Goal: Task Accomplishment & Management: Manage account settings

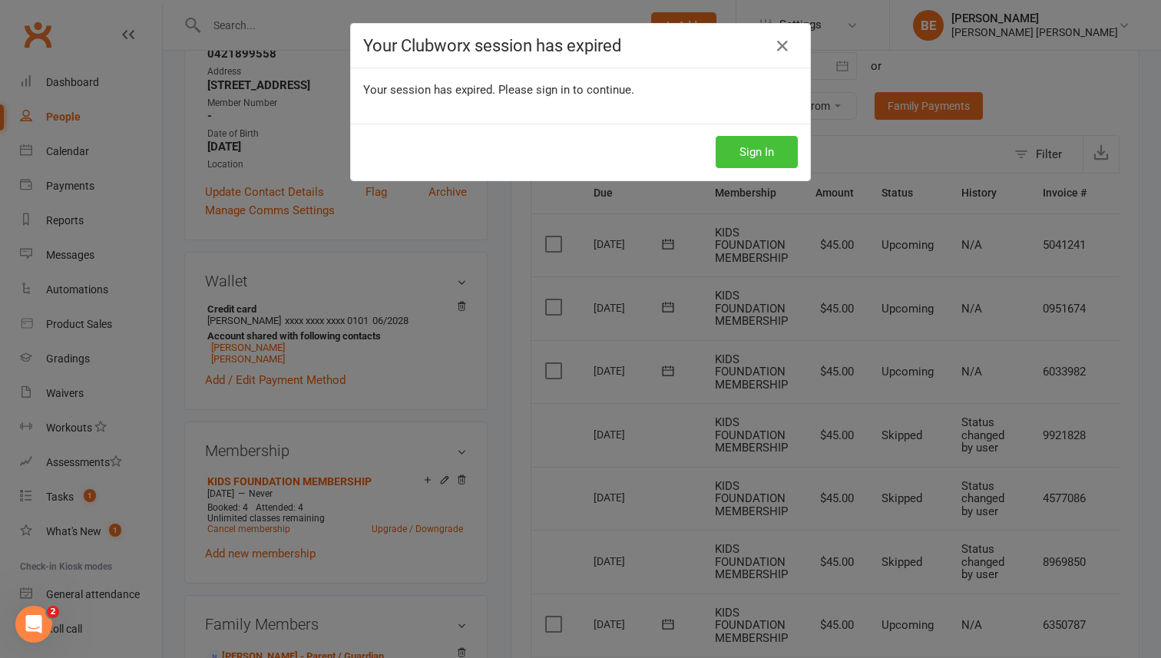
click at [748, 155] on button "Sign In" at bounding box center [757, 152] width 82 height 32
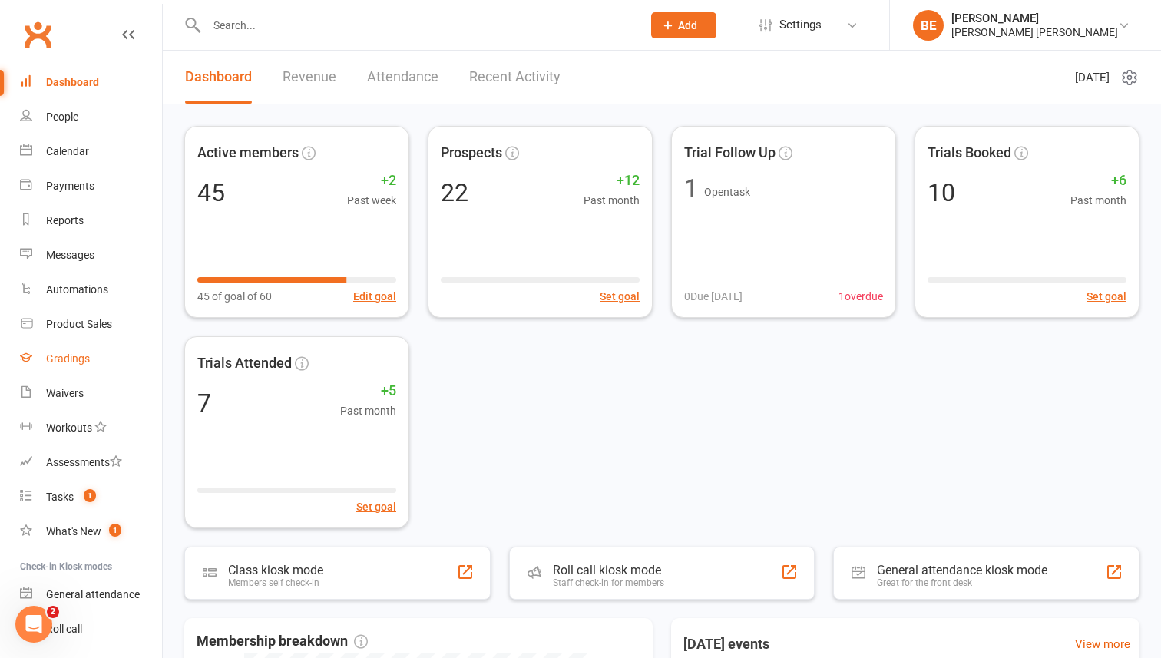
click at [67, 352] on link "Gradings" at bounding box center [91, 359] width 142 height 35
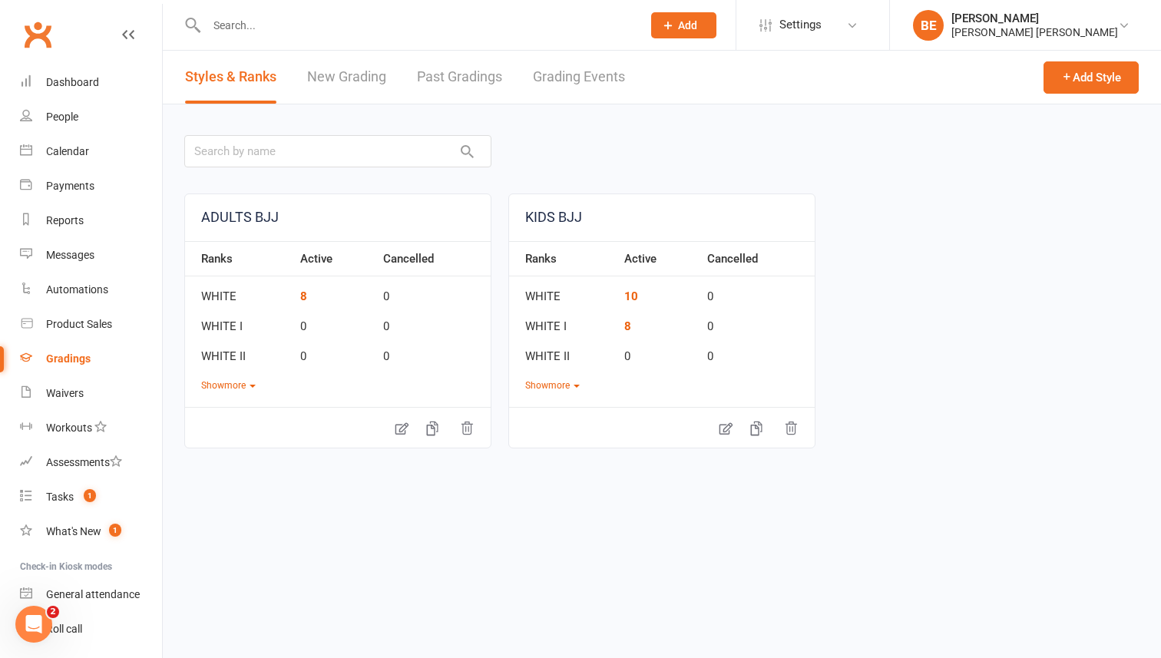
click at [337, 90] on link "New Grading" at bounding box center [346, 77] width 79 height 53
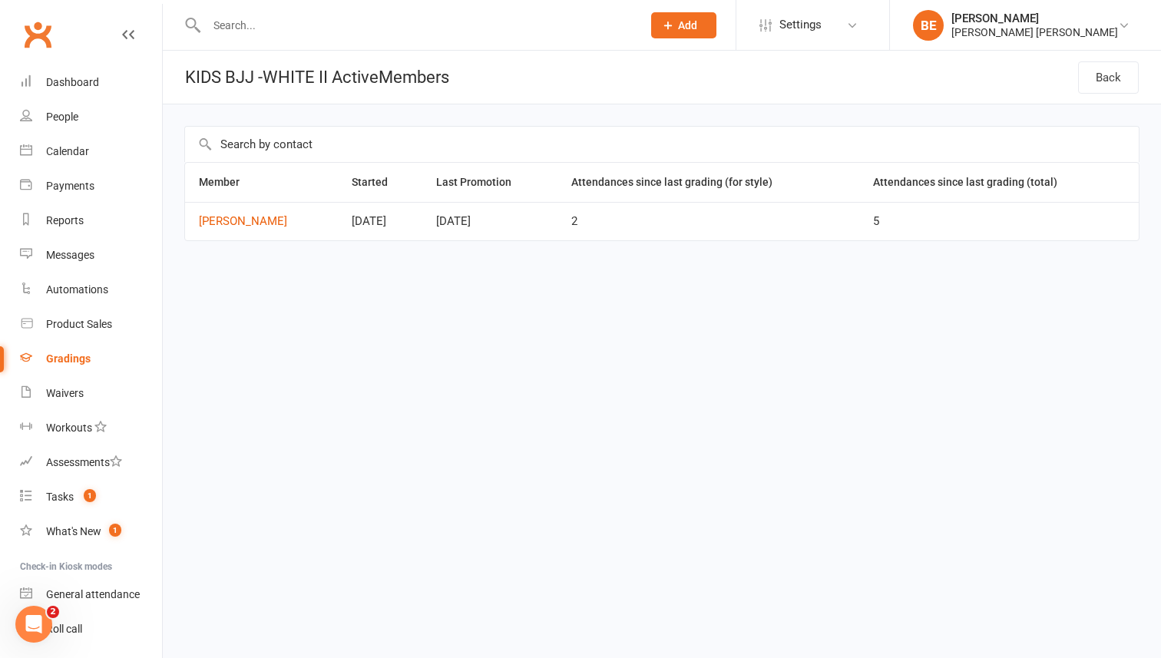
click at [67, 357] on div "Gradings" at bounding box center [68, 359] width 45 height 12
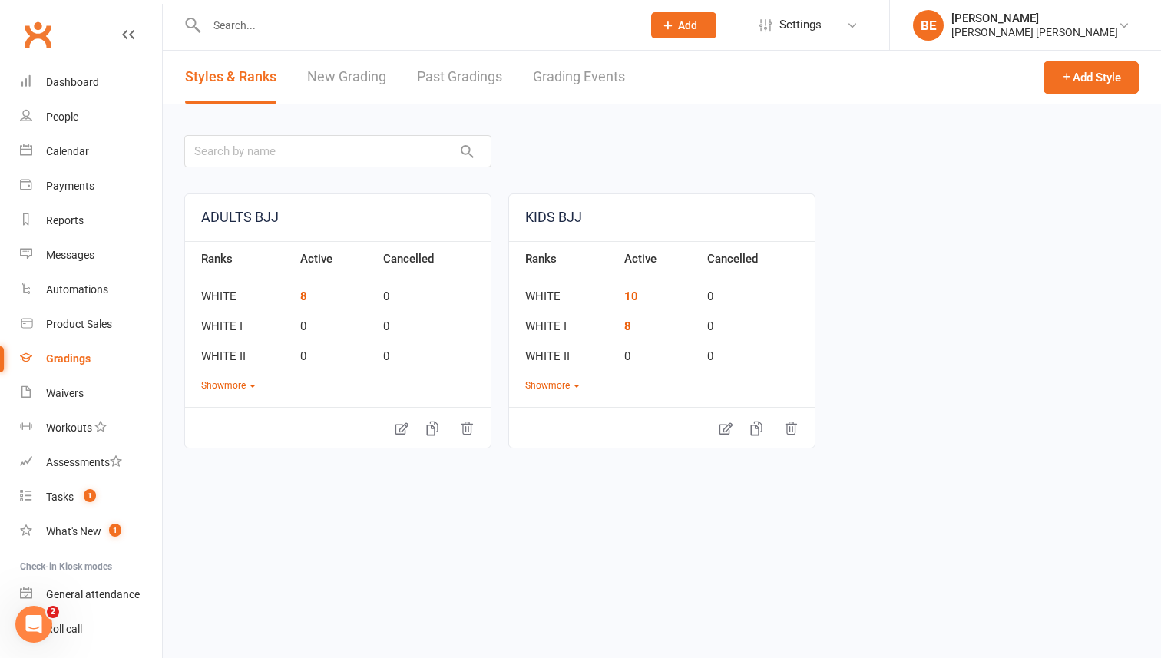
click at [333, 77] on link "New Grading" at bounding box center [346, 77] width 79 height 53
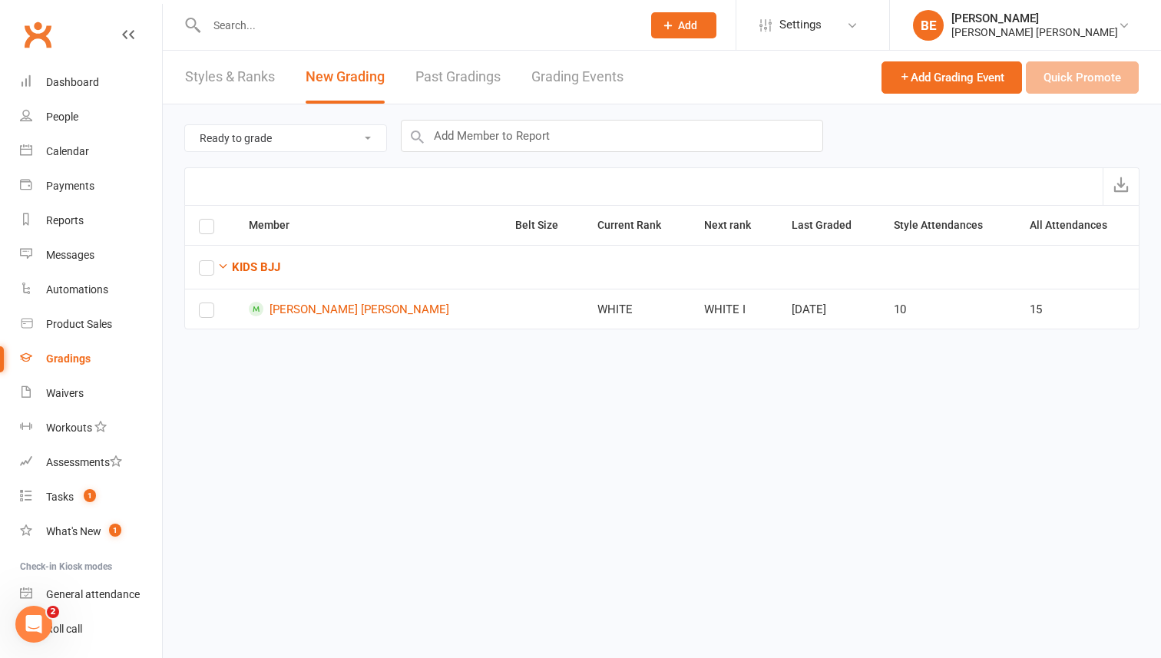
click at [450, 76] on link "Past Gradings" at bounding box center [458, 77] width 85 height 53
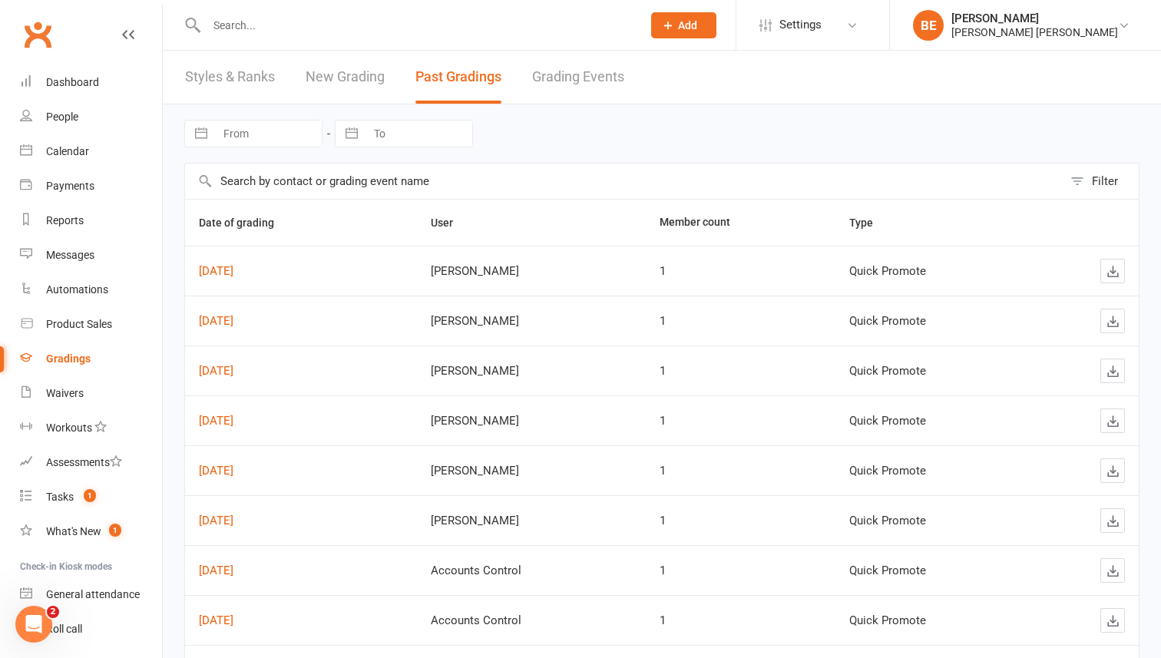
click at [332, 73] on link "New Grading" at bounding box center [345, 77] width 79 height 53
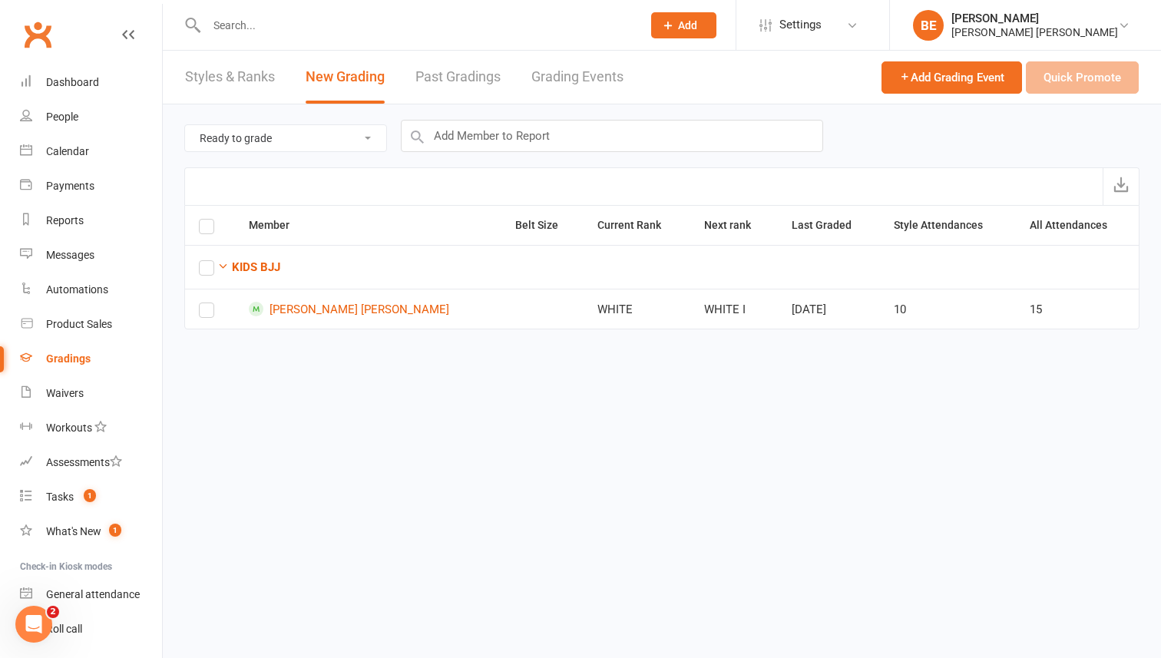
click at [241, 78] on link "Styles & Ranks" at bounding box center [230, 77] width 90 height 53
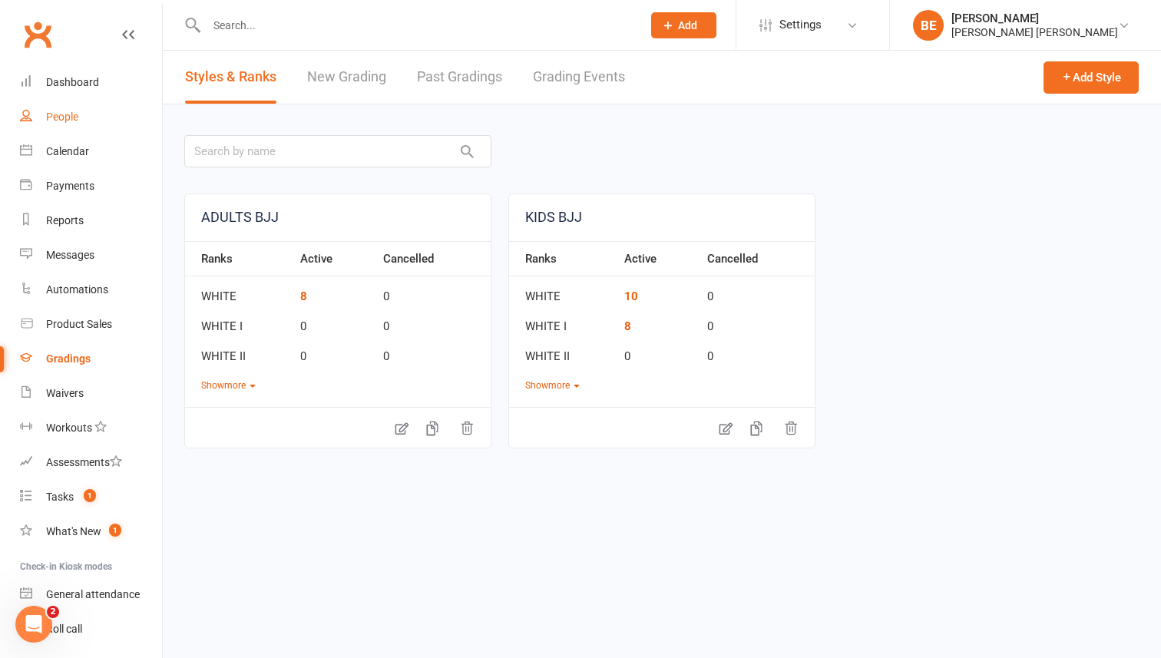
click at [64, 117] on div "People" at bounding box center [62, 117] width 32 height 12
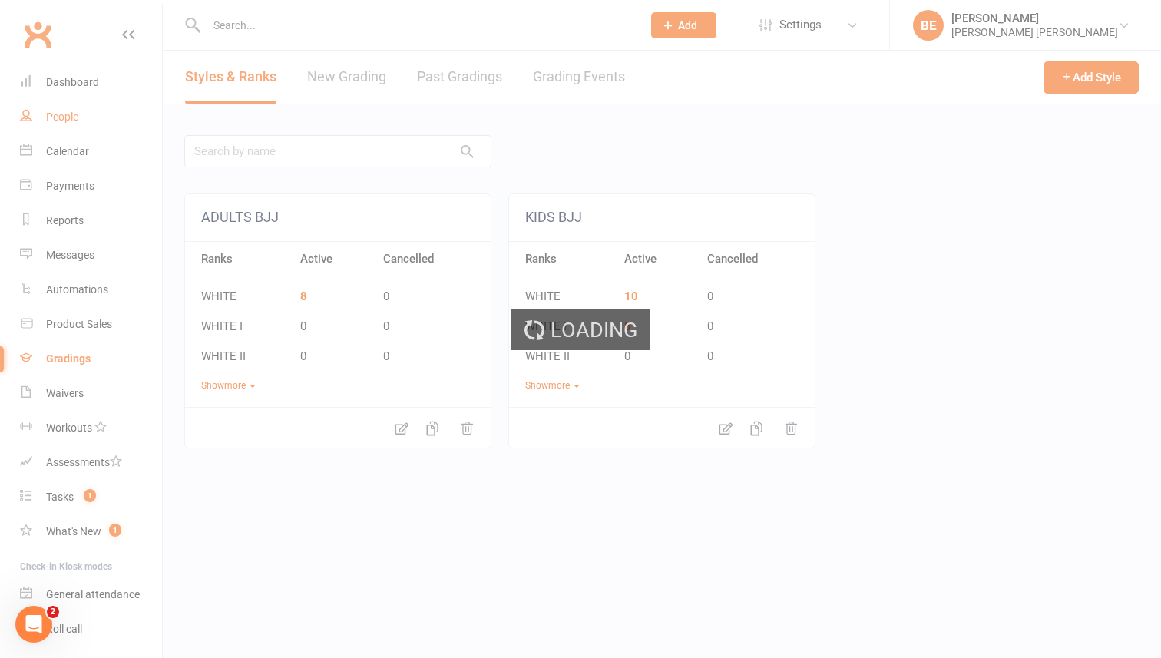
select select "50"
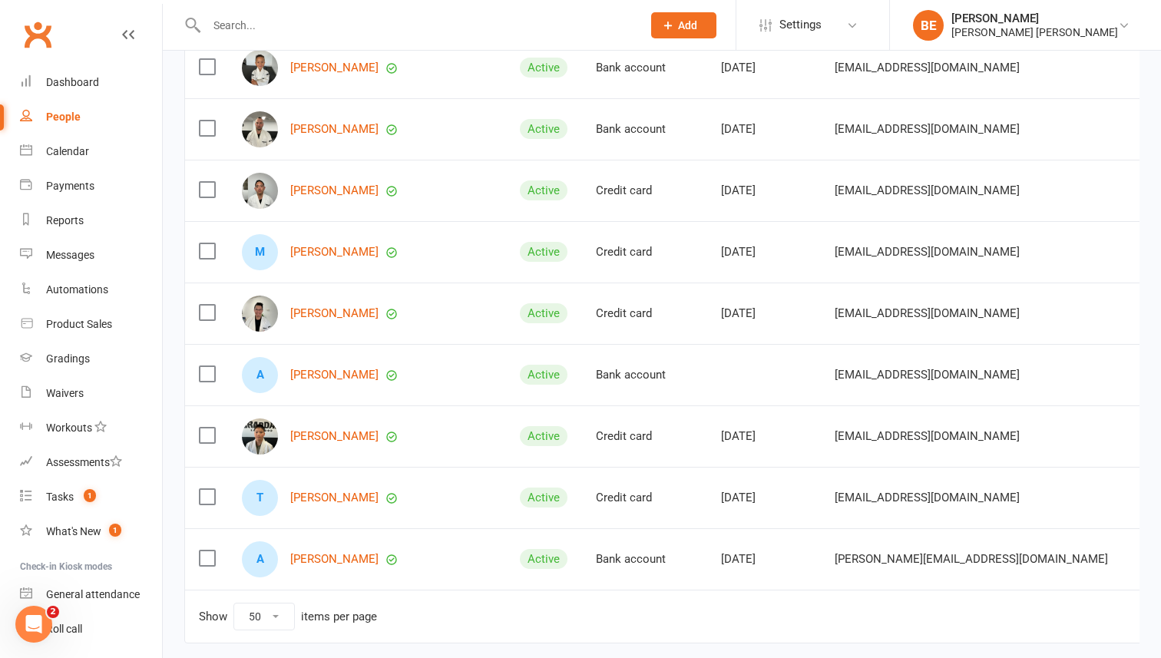
scroll to position [2451, 0]
click at [317, 314] on link "Johnson Yee" at bounding box center [334, 312] width 88 height 13
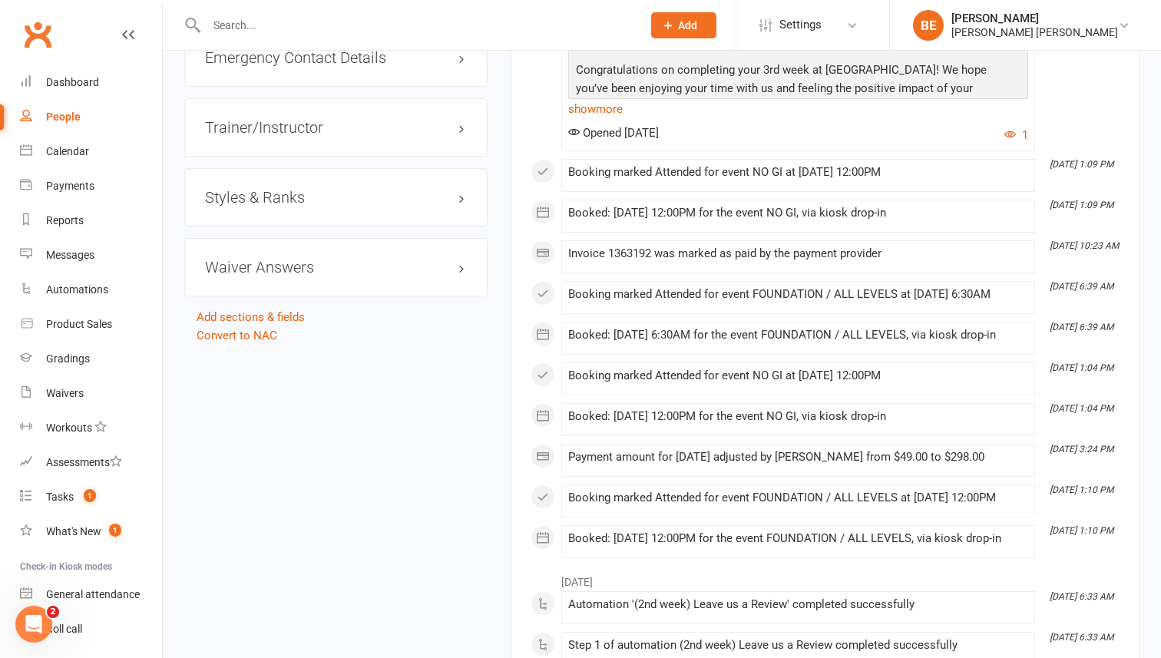
scroll to position [1406, 0]
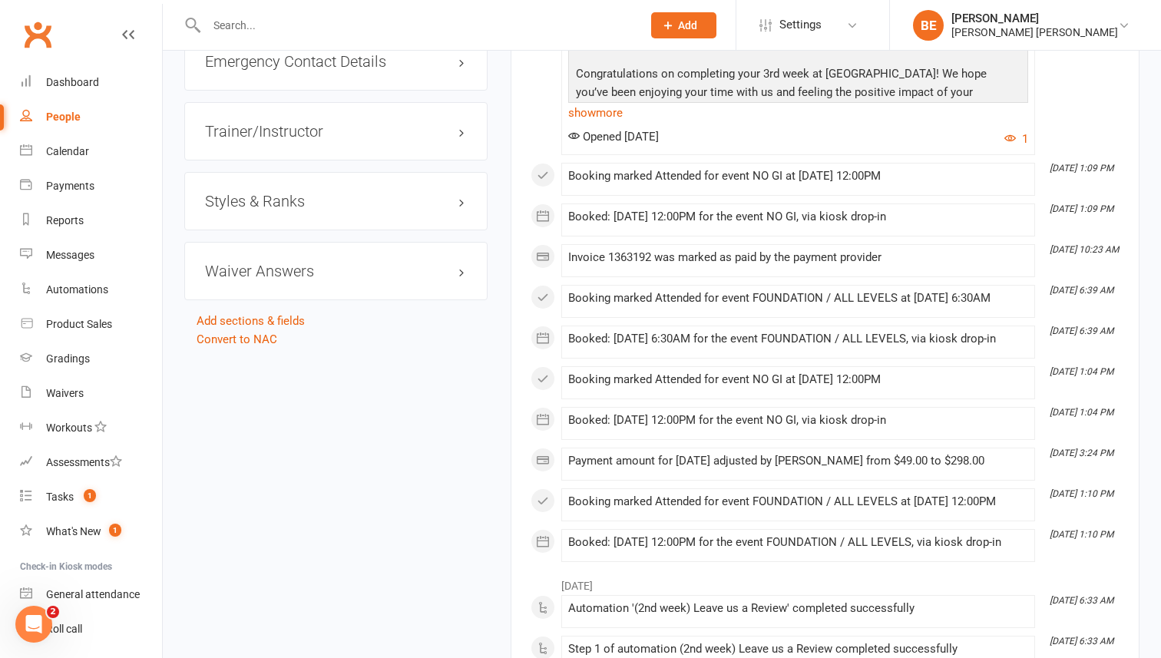
click at [461, 210] on h3 "Styles & Ranks" at bounding box center [336, 201] width 262 height 17
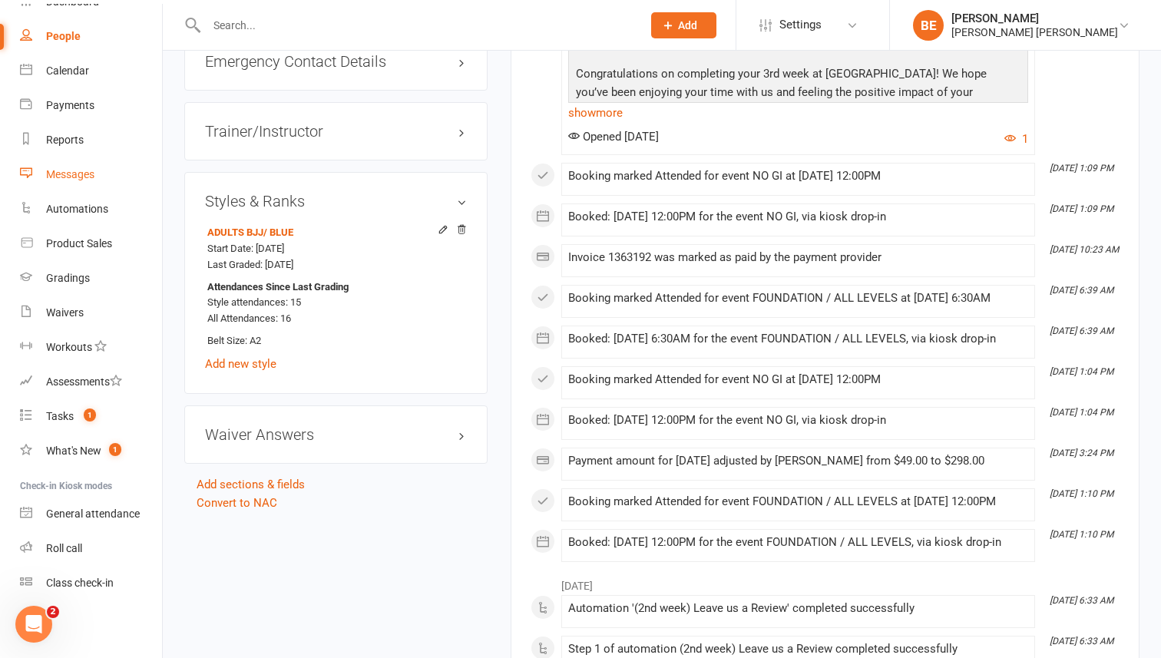
scroll to position [0, 0]
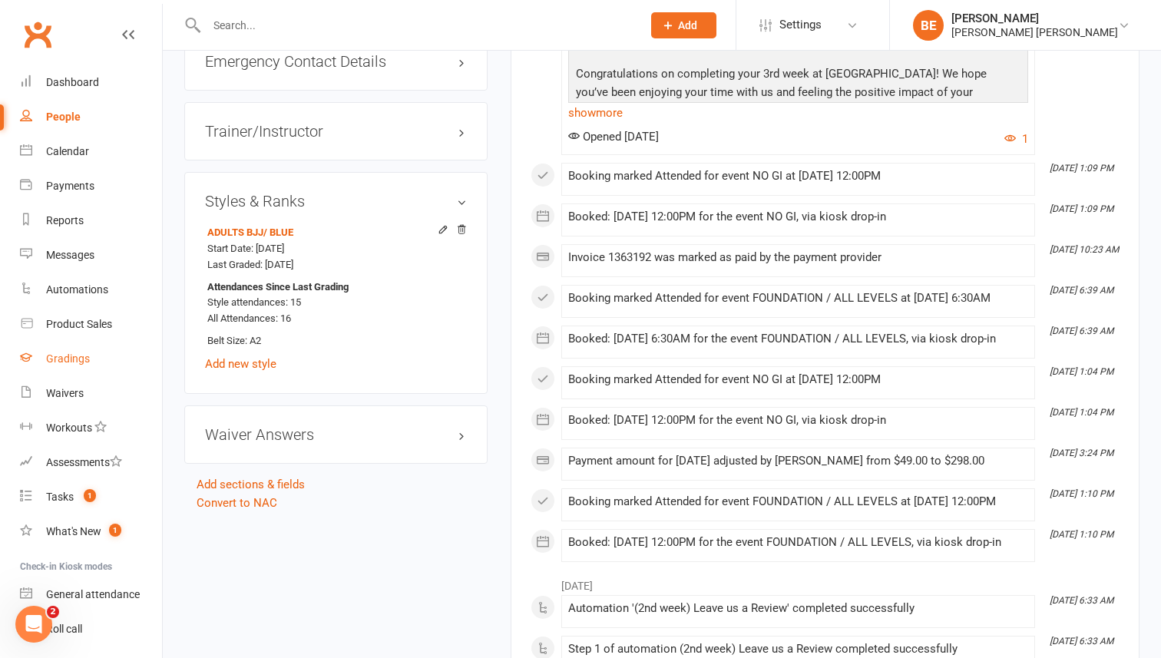
click at [65, 362] on div "Gradings" at bounding box center [68, 359] width 44 height 12
